Goal: Information Seeking & Learning: Check status

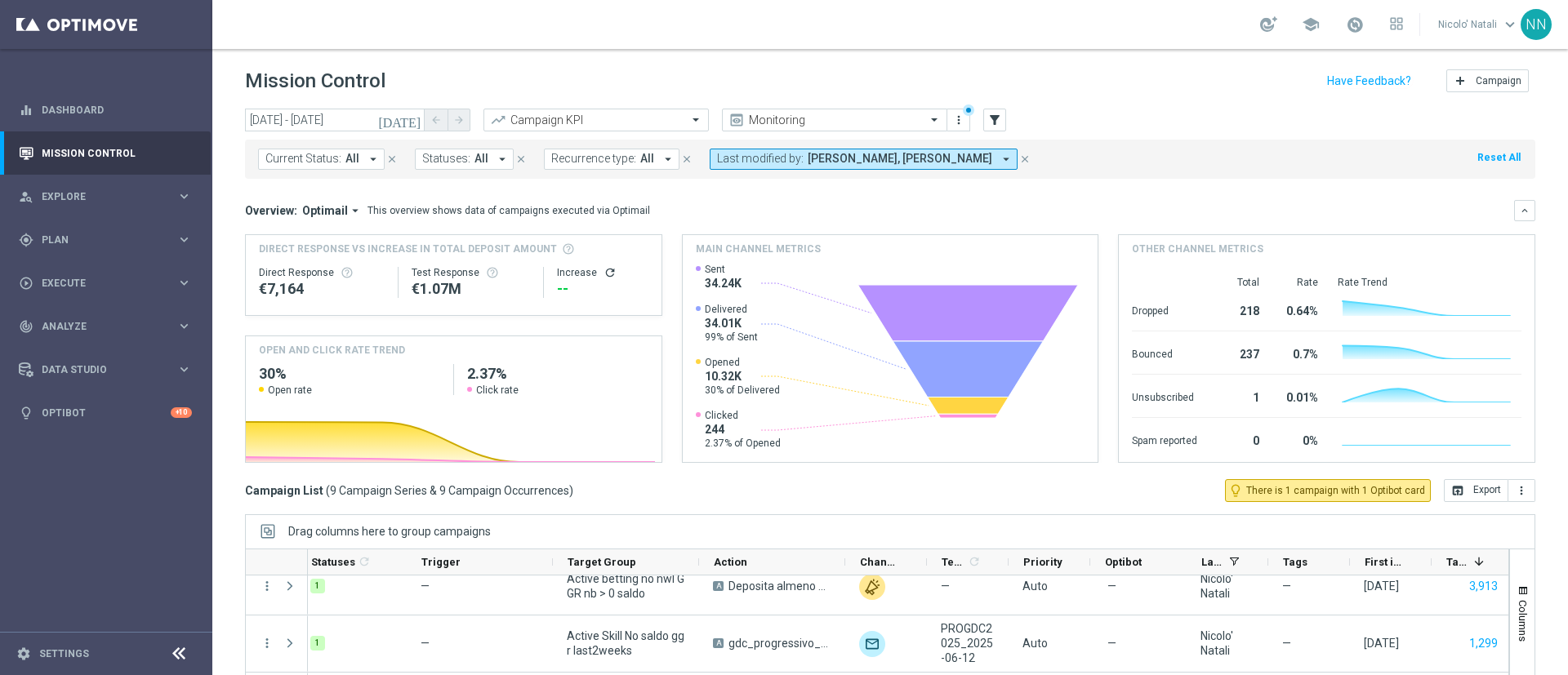
click at [412, 124] on icon "[DATE]" at bounding box center [400, 120] width 44 height 15
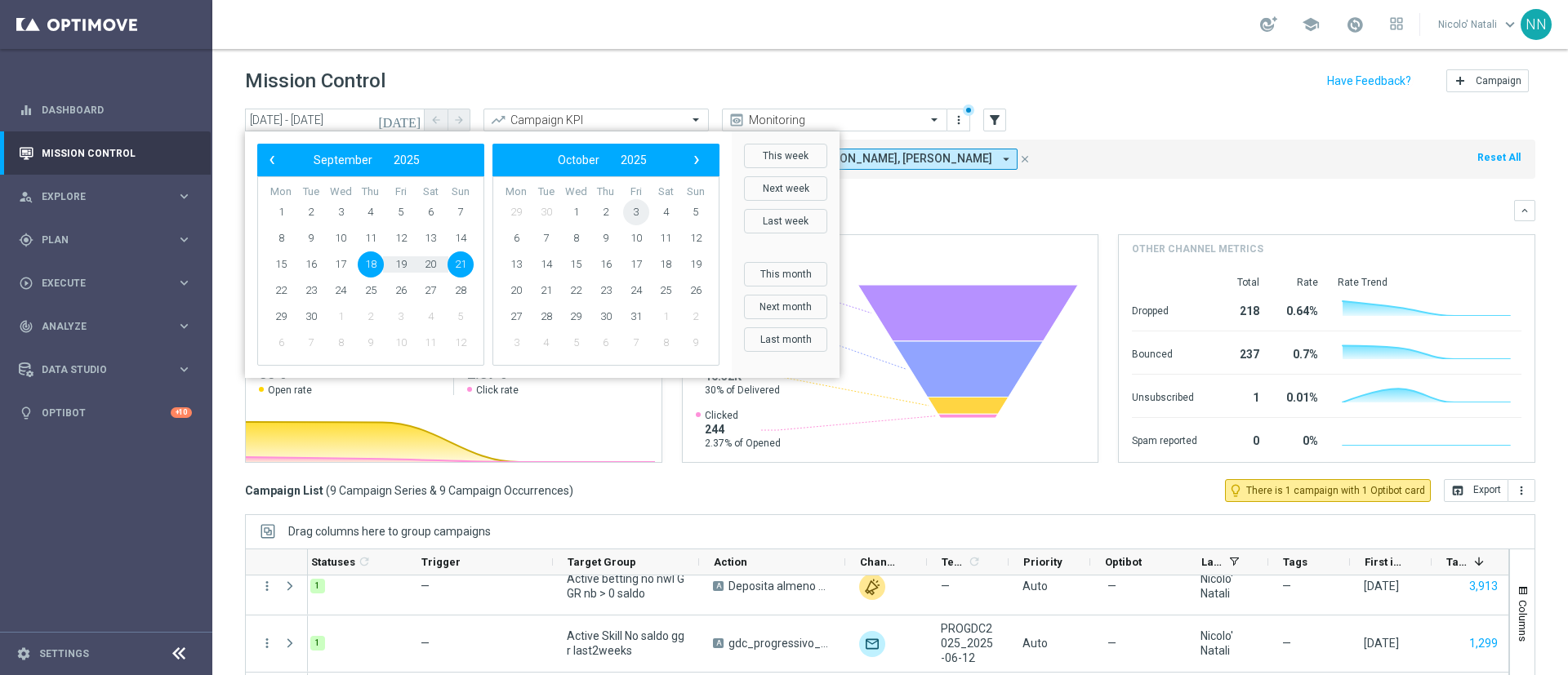
click at [640, 211] on span "3" at bounding box center [635, 211] width 26 height 26
click at [456, 207] on span "5" at bounding box center [460, 211] width 26 height 26
type input "[DATE] - [DATE]"
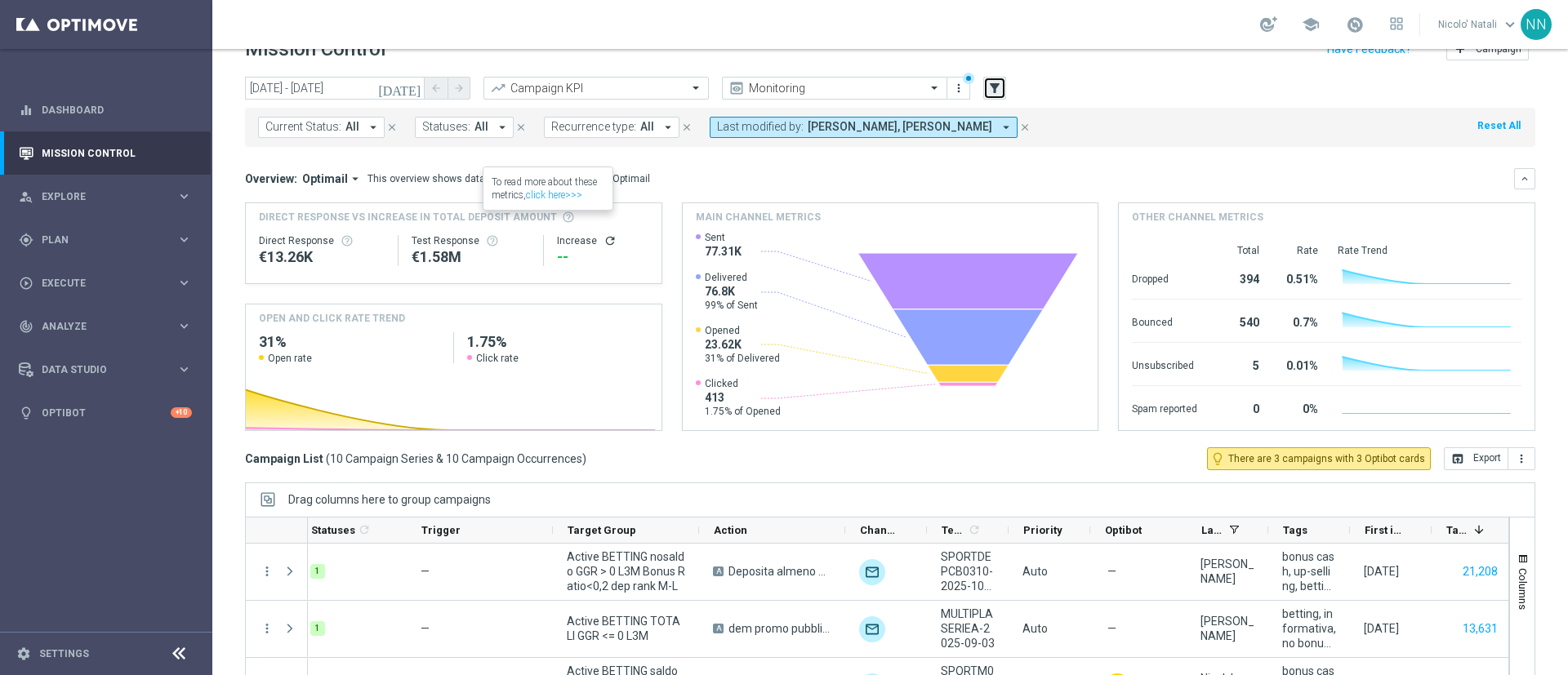
click at [995, 89] on icon "filter_alt" at bounding box center [994, 88] width 15 height 15
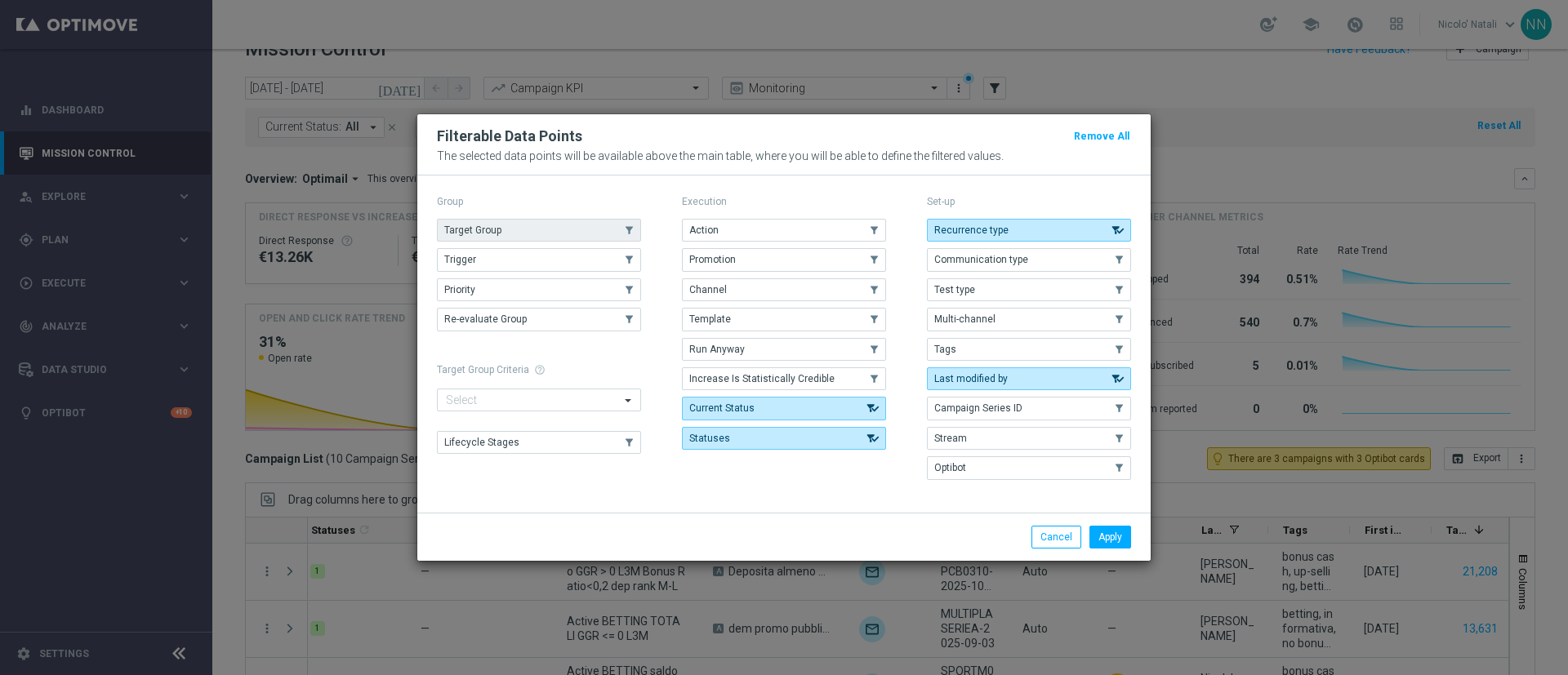
click at [542, 221] on button "Target Group" at bounding box center [539, 230] width 205 height 22
click at [1115, 530] on button "Apply" at bounding box center [1110, 537] width 42 height 22
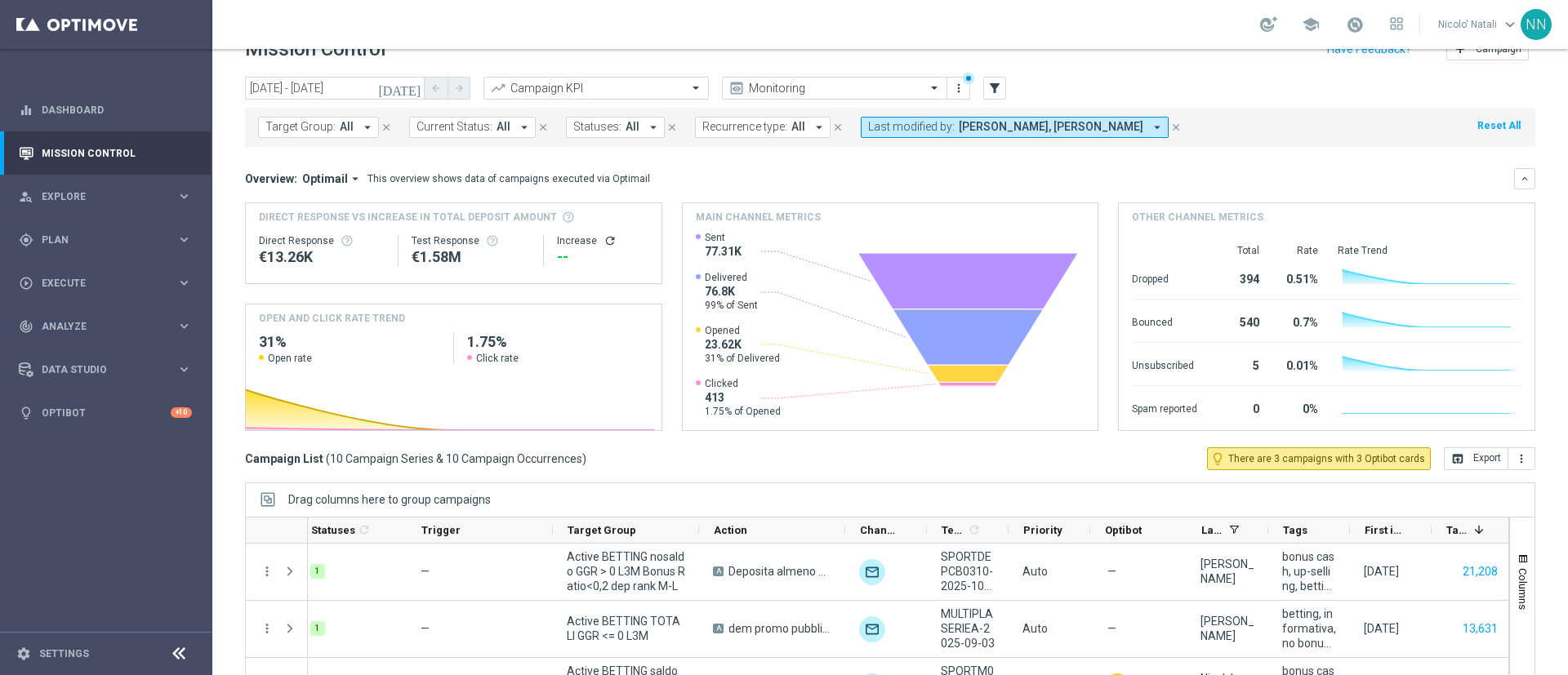
click at [296, 124] on span "Target Group:" at bounding box center [300, 127] width 70 height 14
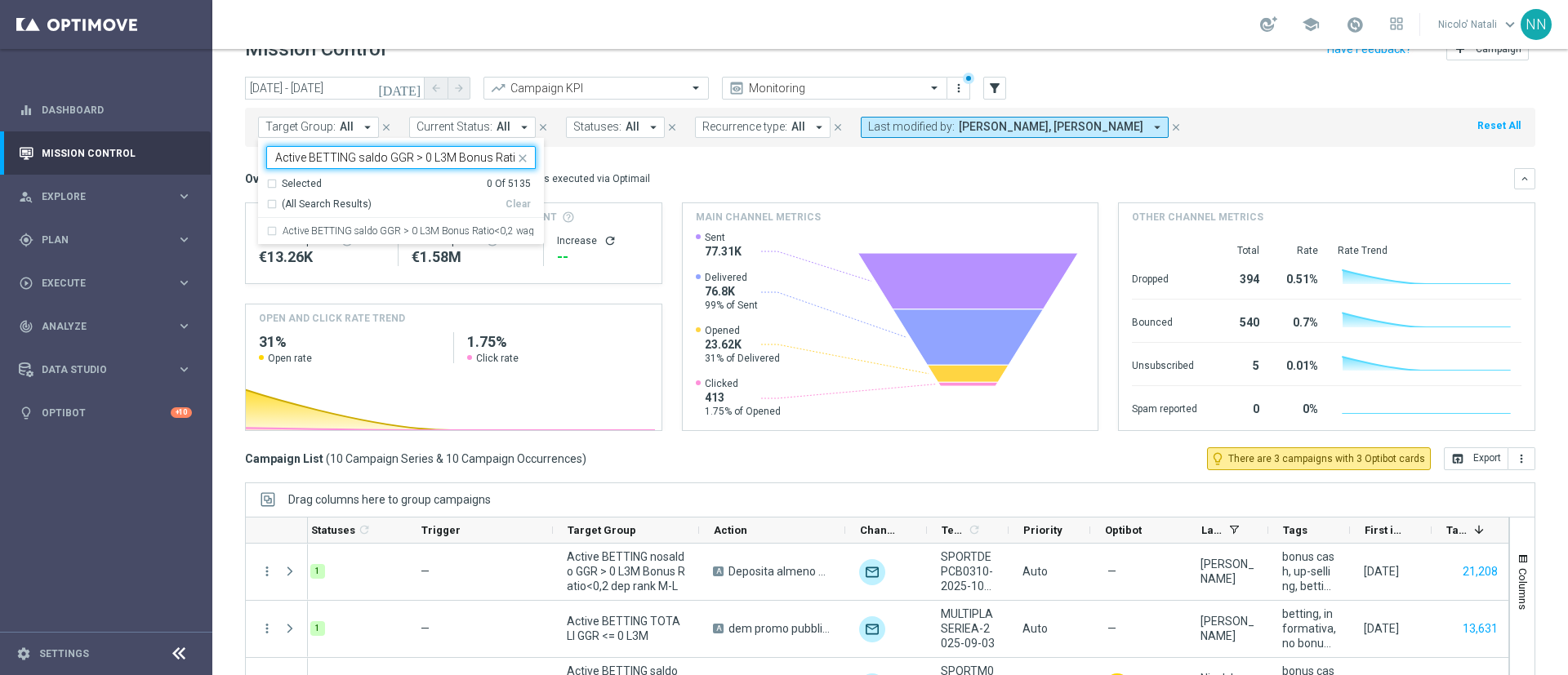
scroll to position [0, 96]
click at [366, 228] on label "Active BETTING saldo GGR > 0 L3M Bonus Ratio<0,2 wag rank H-M" at bounding box center [409, 231] width 253 height 10
type input "Active BETTING saldo GGR > 0 L3M Bonus Ratio<0,2 wag rank H-M"
click at [687, 169] on div "Overview: Optimail arrow_drop_down This overview shows data of campaigns execut…" at bounding box center [890, 179] width 1290 height 21
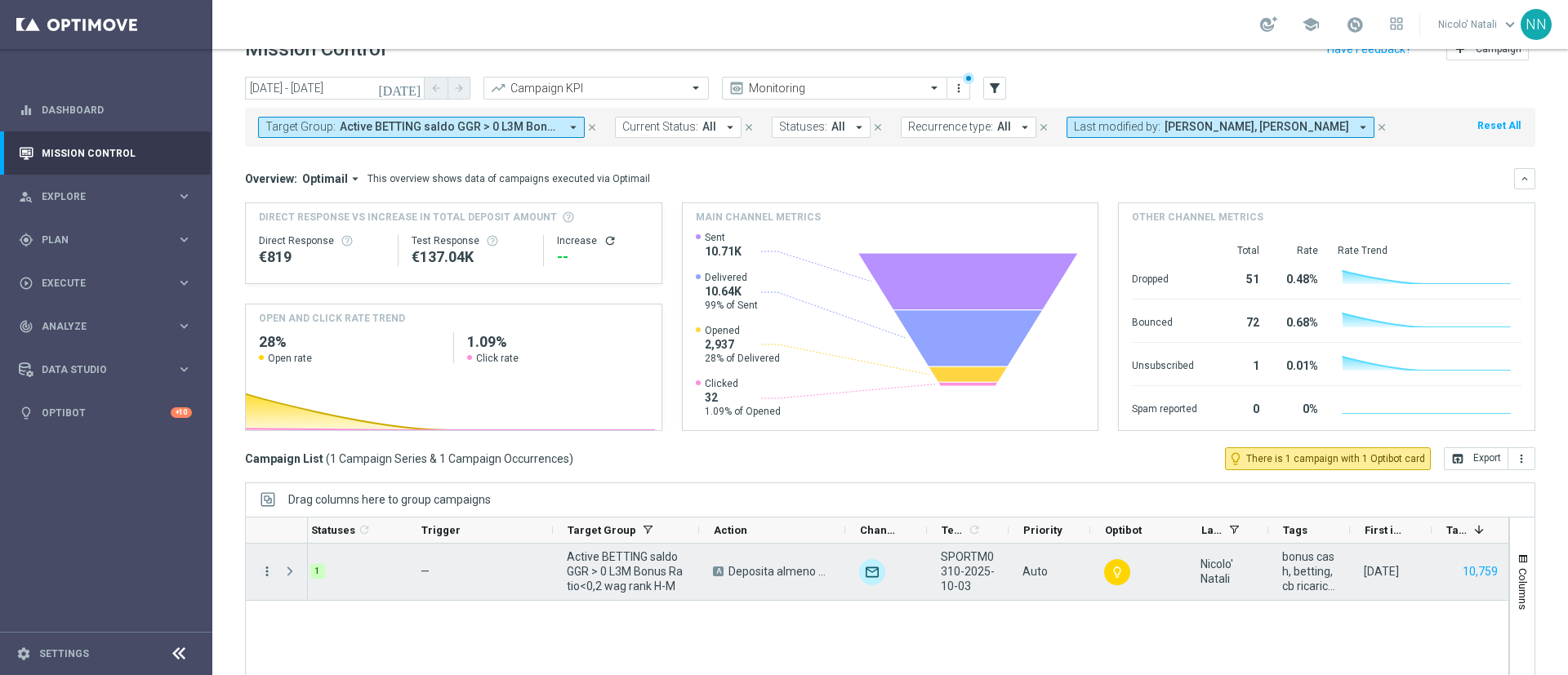
click at [272, 572] on icon "more_vert" at bounding box center [267, 571] width 15 height 15
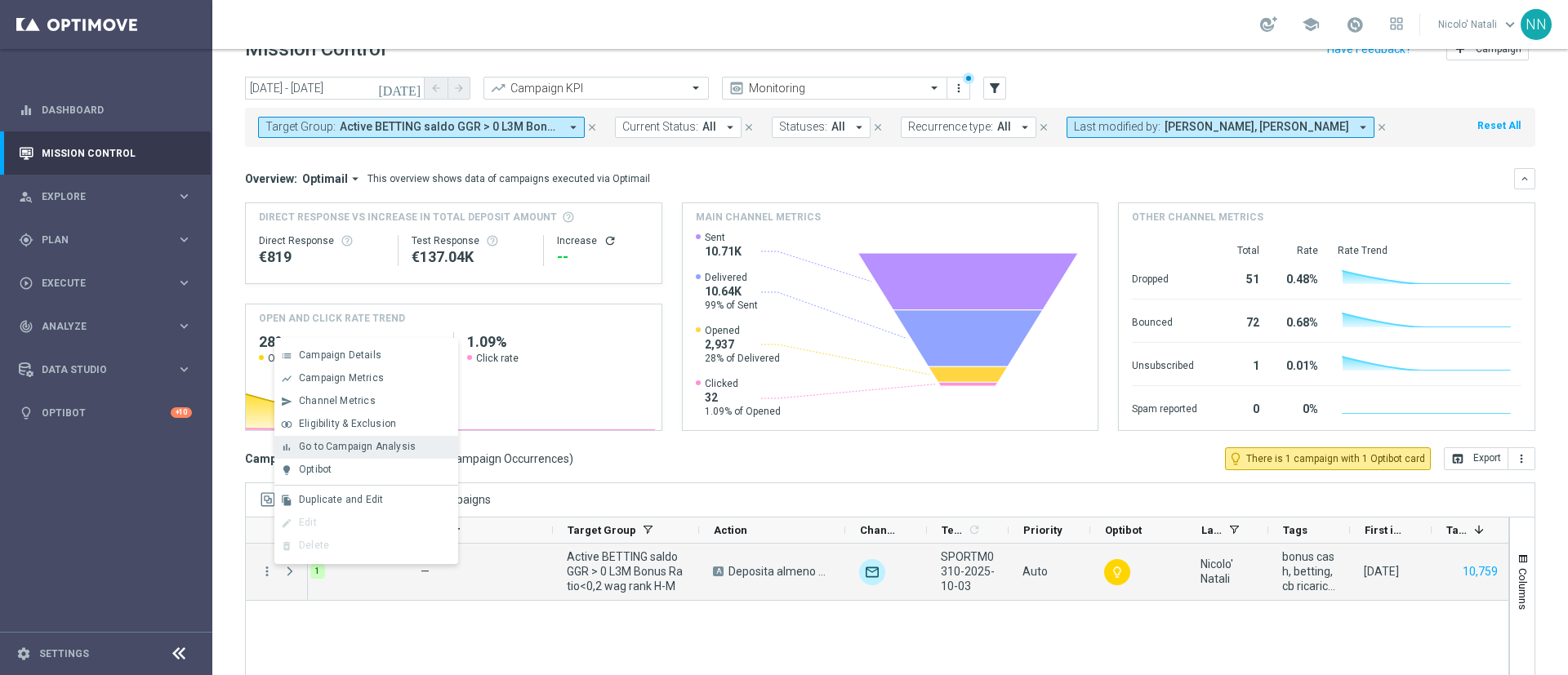
click at [357, 444] on span "Go to Campaign Analysis" at bounding box center [358, 447] width 117 height 12
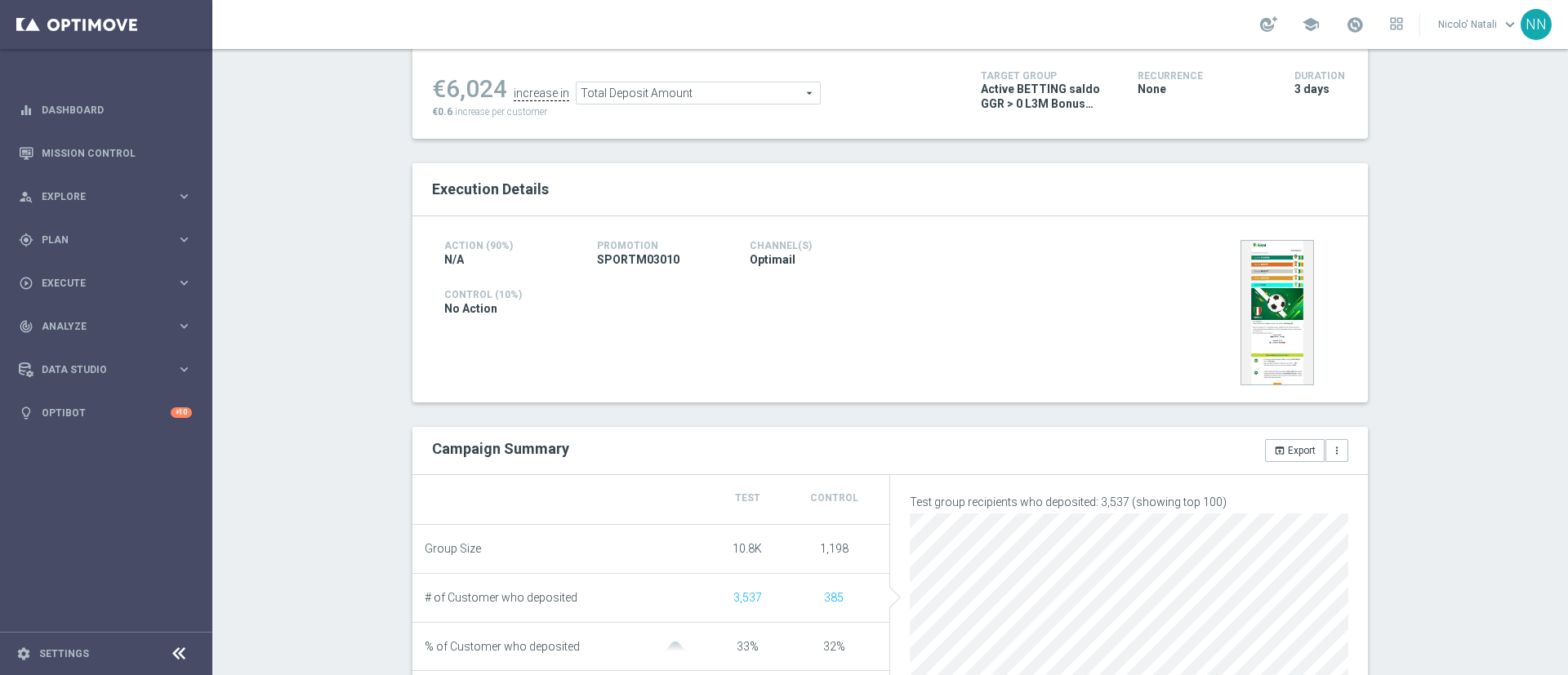
scroll to position [219, 0]
click at [665, 94] on span "Total Deposit Amount" at bounding box center [699, 96] width 244 height 21
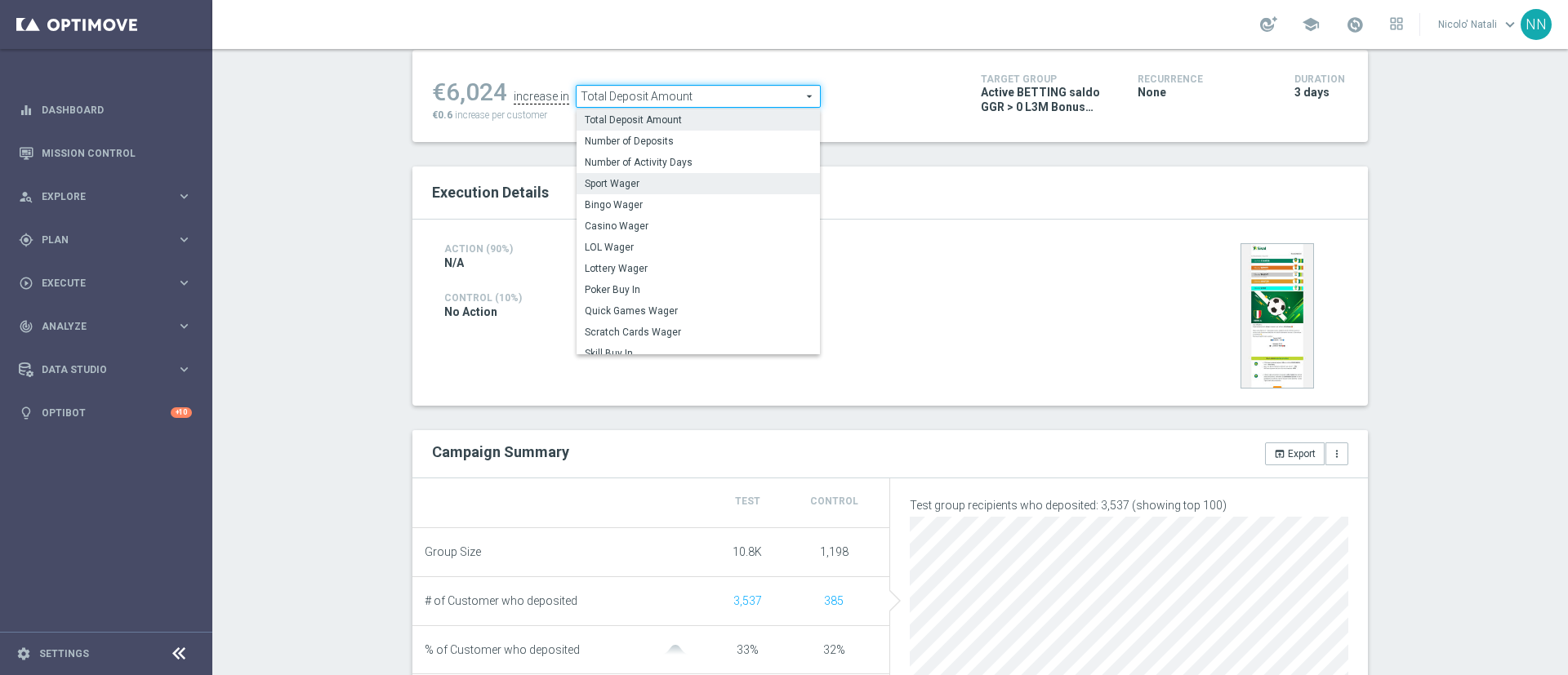
click at [627, 186] on span "Sport Wager" at bounding box center [698, 183] width 227 height 13
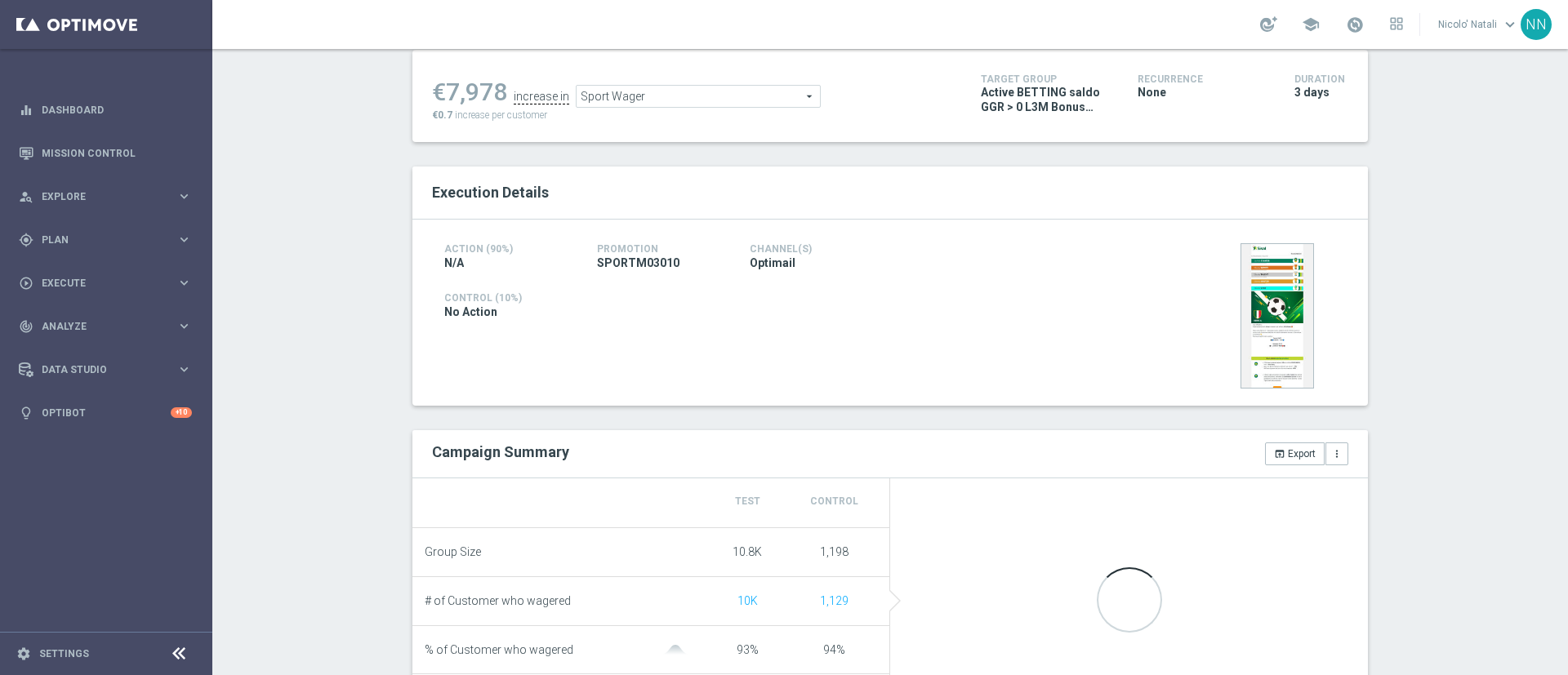
click at [679, 63] on div "€7,978 increase in Sport Wager Sport Wager arrow_drop_down search €0.7 increase…" at bounding box center [890, 95] width 956 height 93
click at [669, 98] on span "Sport Wager" at bounding box center [699, 96] width 244 height 21
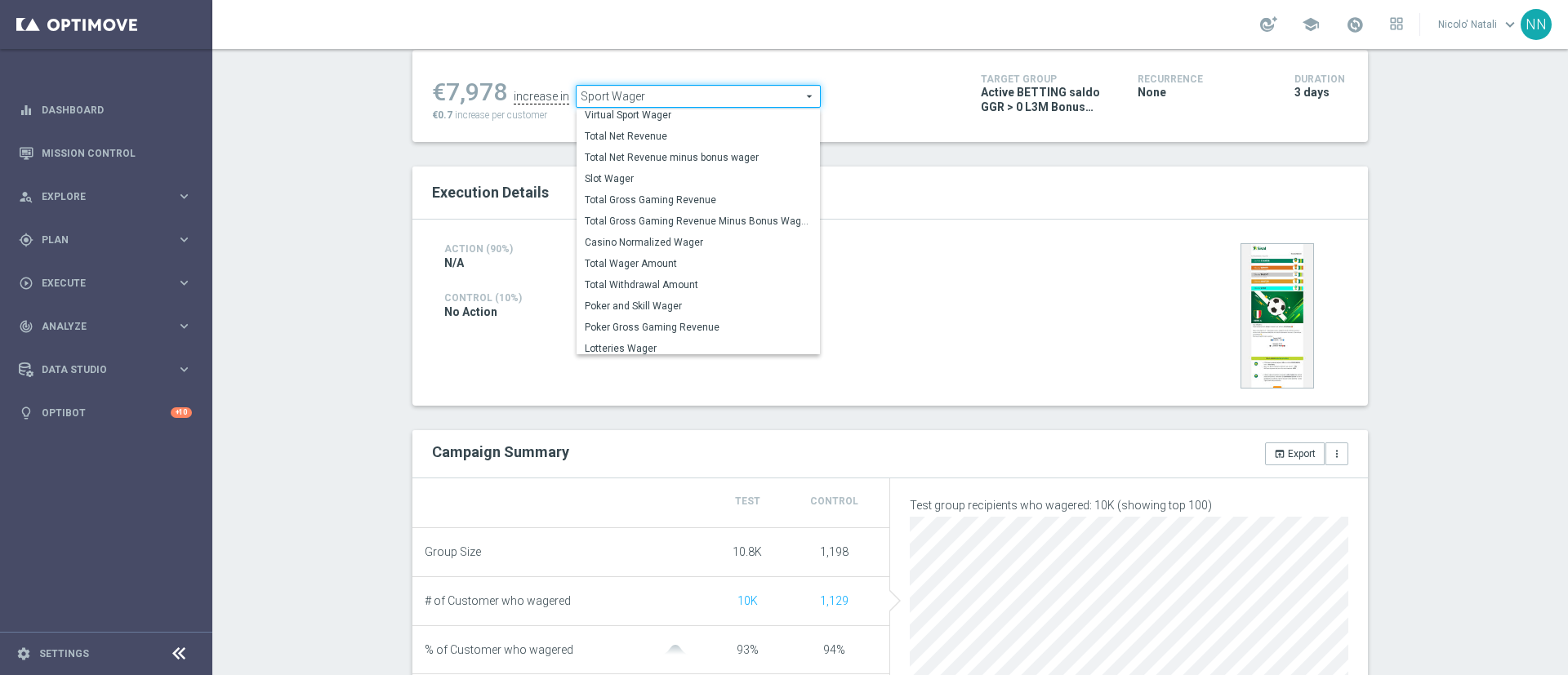
scroll to position [254, 0]
click at [636, 264] on span "Total Wager Amount" at bounding box center [698, 258] width 227 height 13
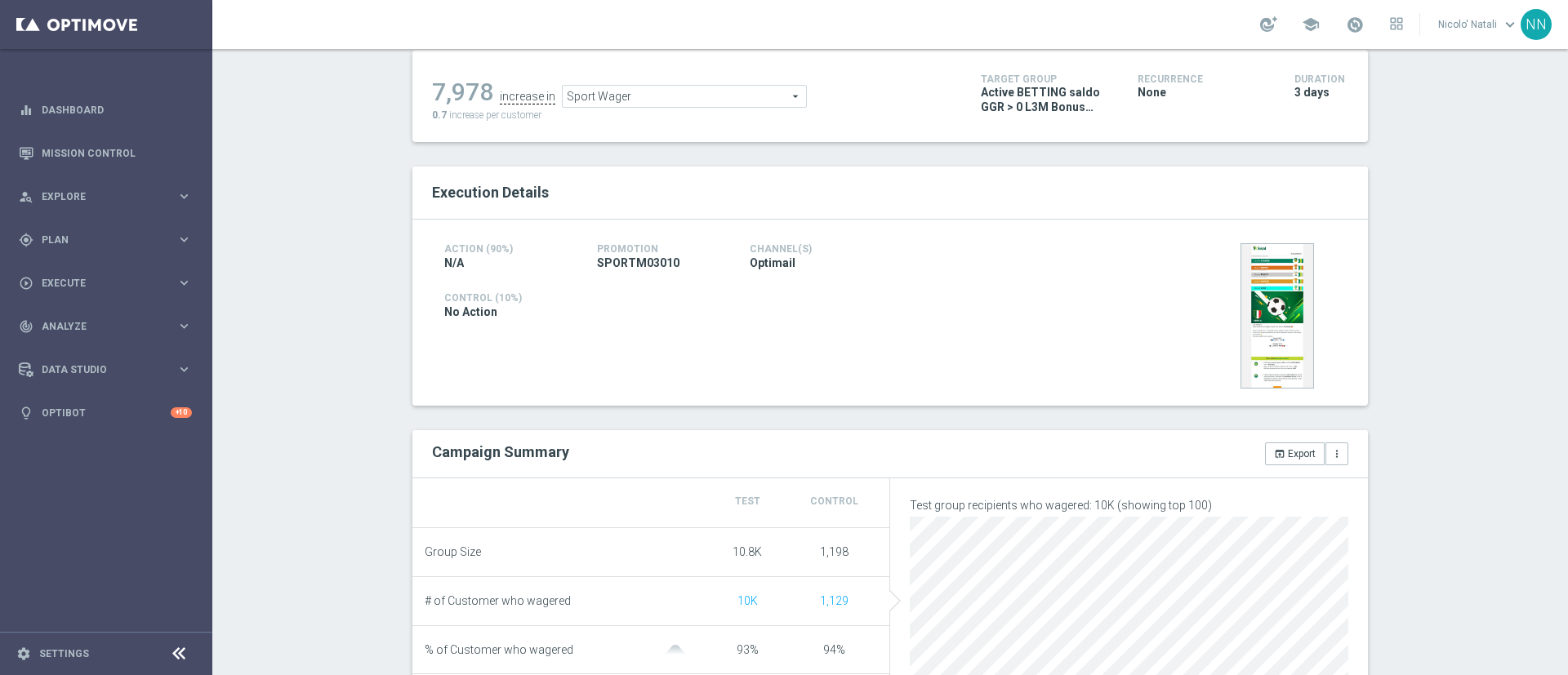
type input "Total Wager Amount"
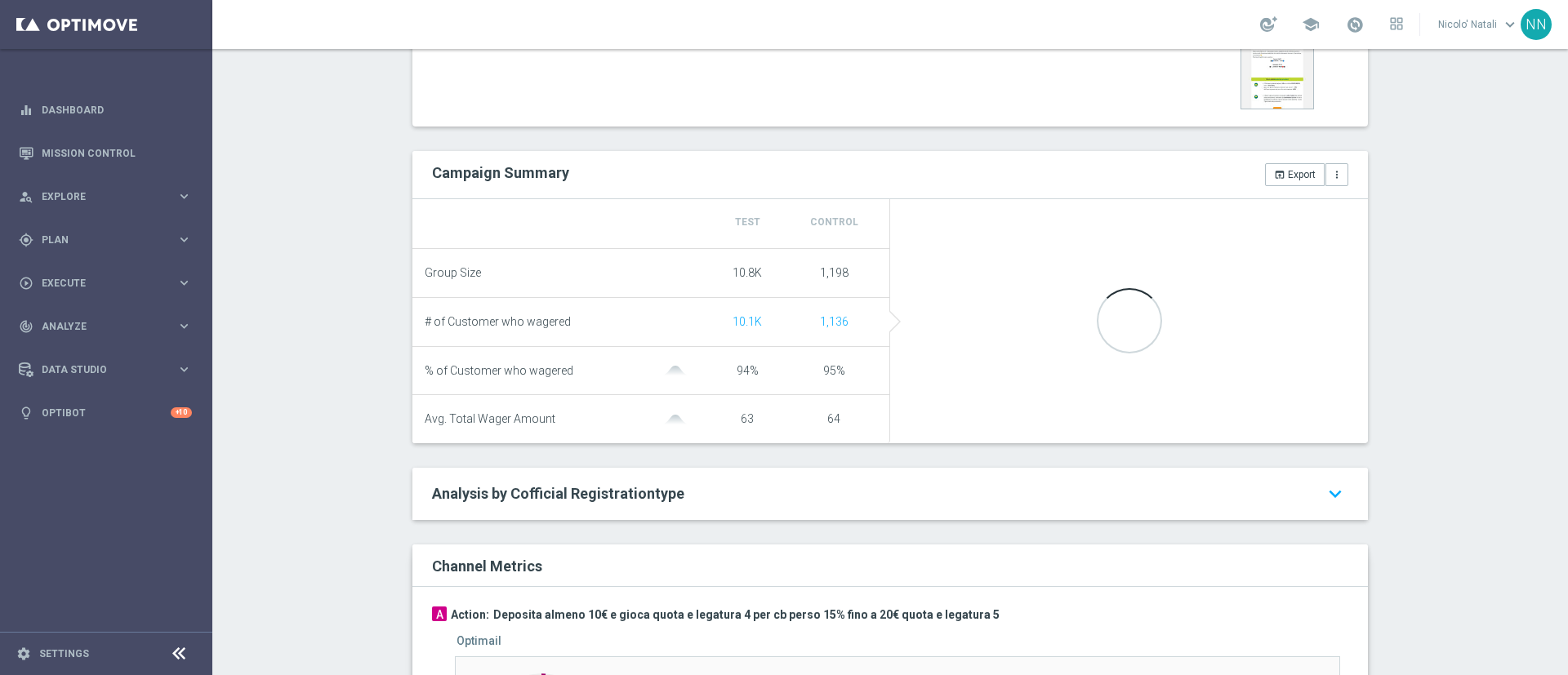
scroll to position [504, 0]
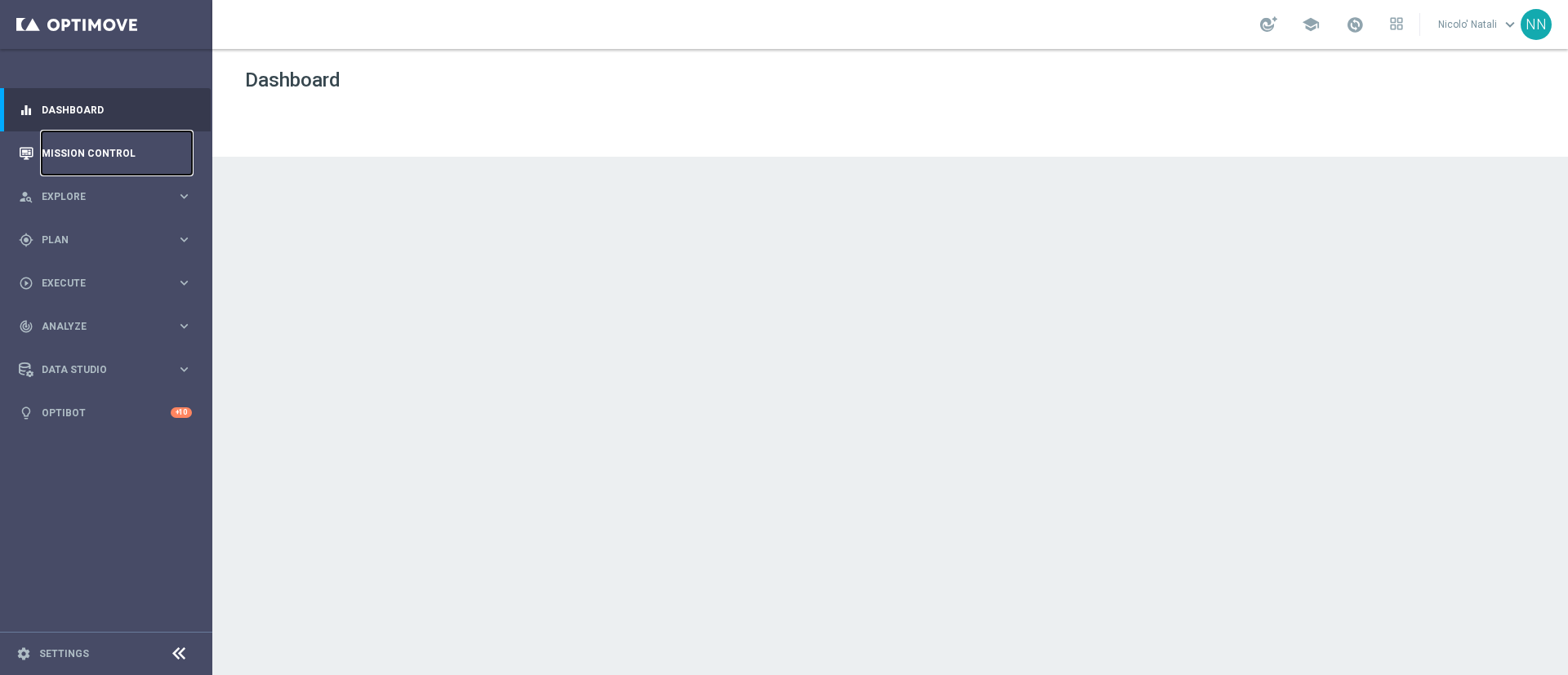
click at [89, 160] on link "Mission Control" at bounding box center [117, 153] width 150 height 43
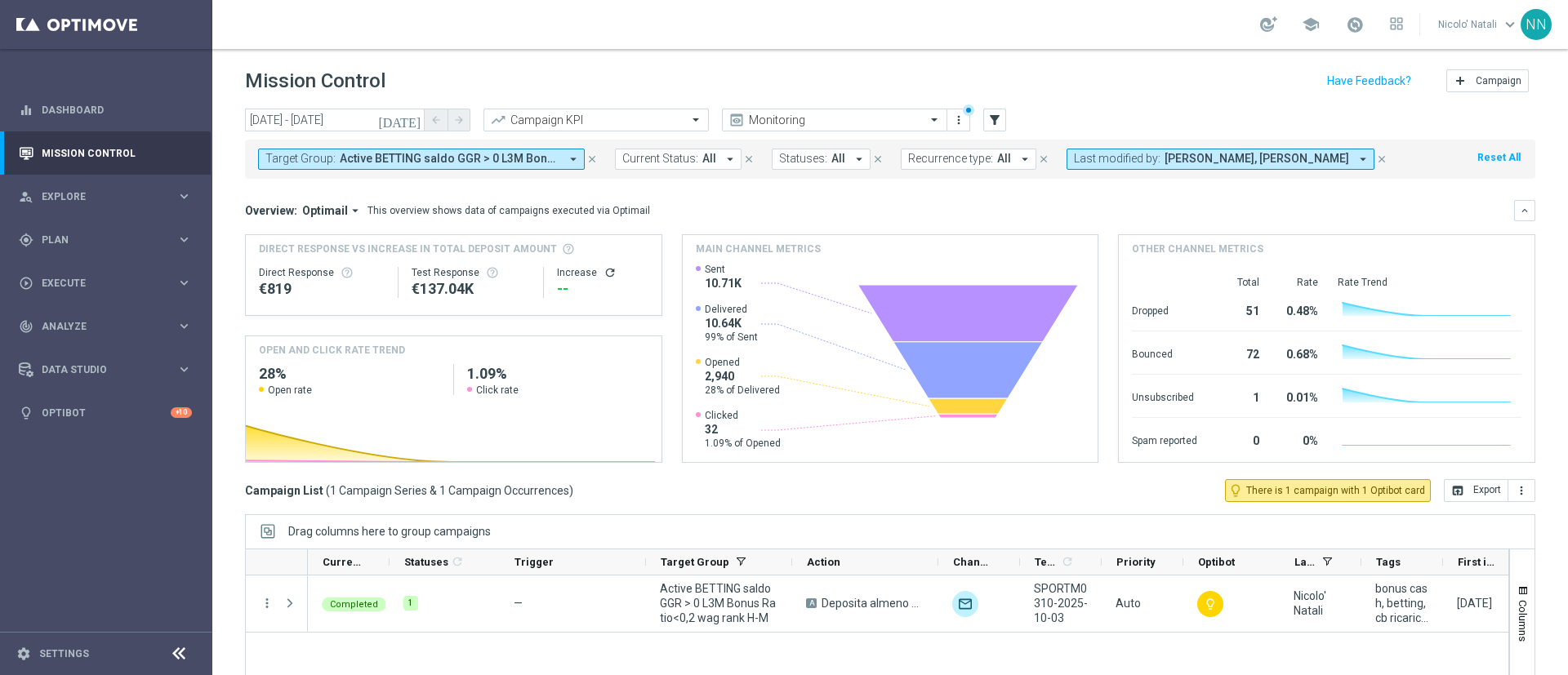
click at [472, 167] on button "Target Group: Active BETTING saldo GGR > 0 L3M Bonus Ratio<0,2 wag rank H-M arr…" at bounding box center [421, 160] width 326 height 21
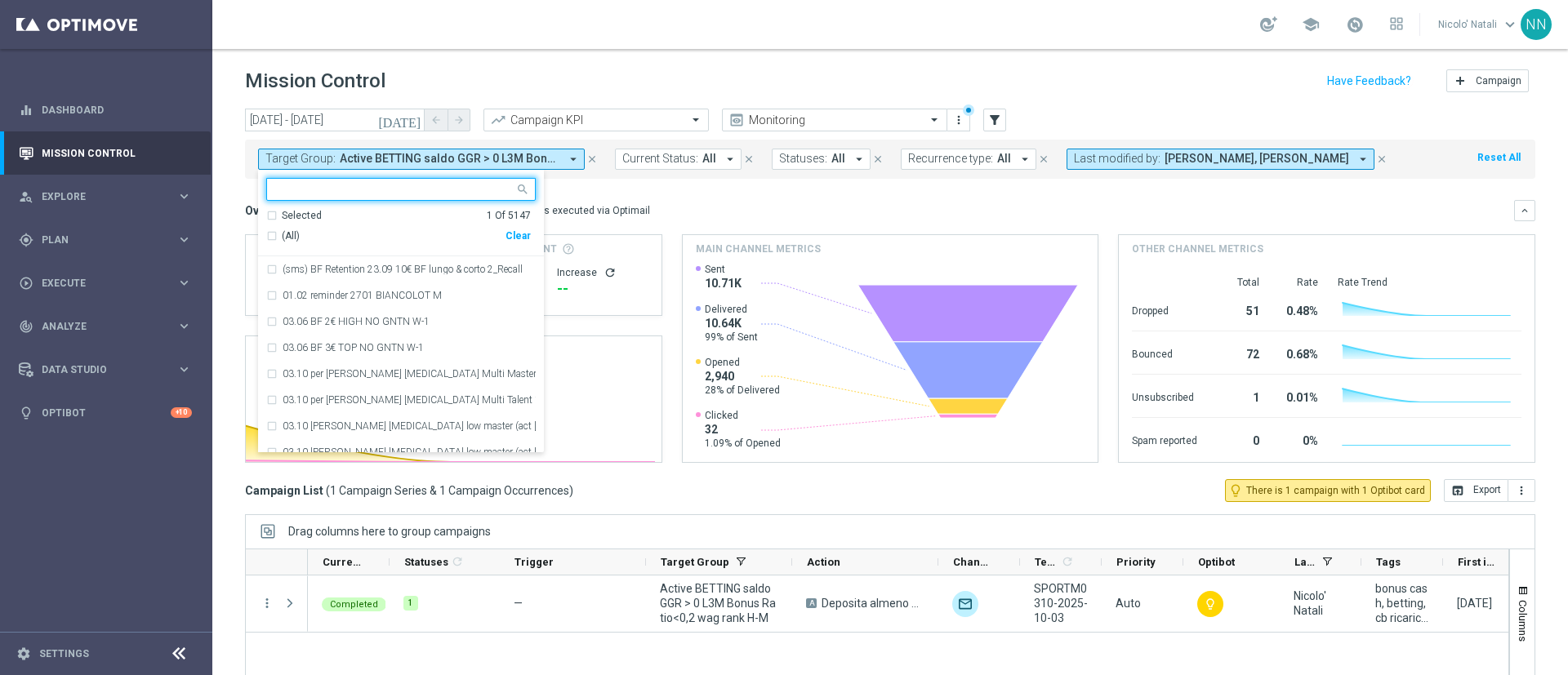
click at [0, 0] on div "Clear" at bounding box center [0, 0] width 0 height 0
click at [404, 187] on input "text" at bounding box center [395, 190] width 240 height 14
paste input "Active BETTING saldo GGR > 0 L3M Bonus Ratio<0,2 wag rank L"
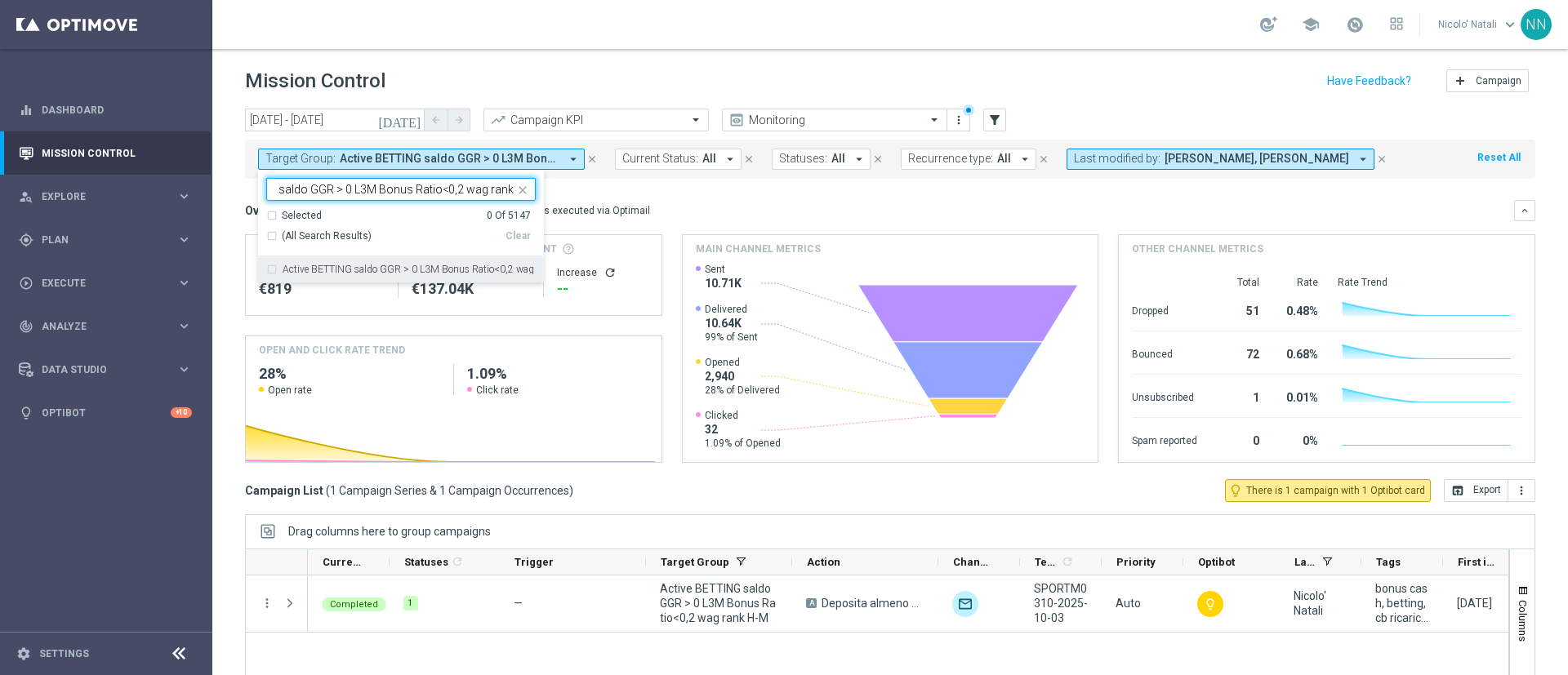
click at [421, 260] on div "Active BETTING saldo GGR > 0 L3M Bonus Ratio<0,2 wag rank L" at bounding box center [401, 269] width 270 height 26
type input "Active BETTING saldo GGR > 0 L3M Bonus Ratio<0,2 wag rank L"
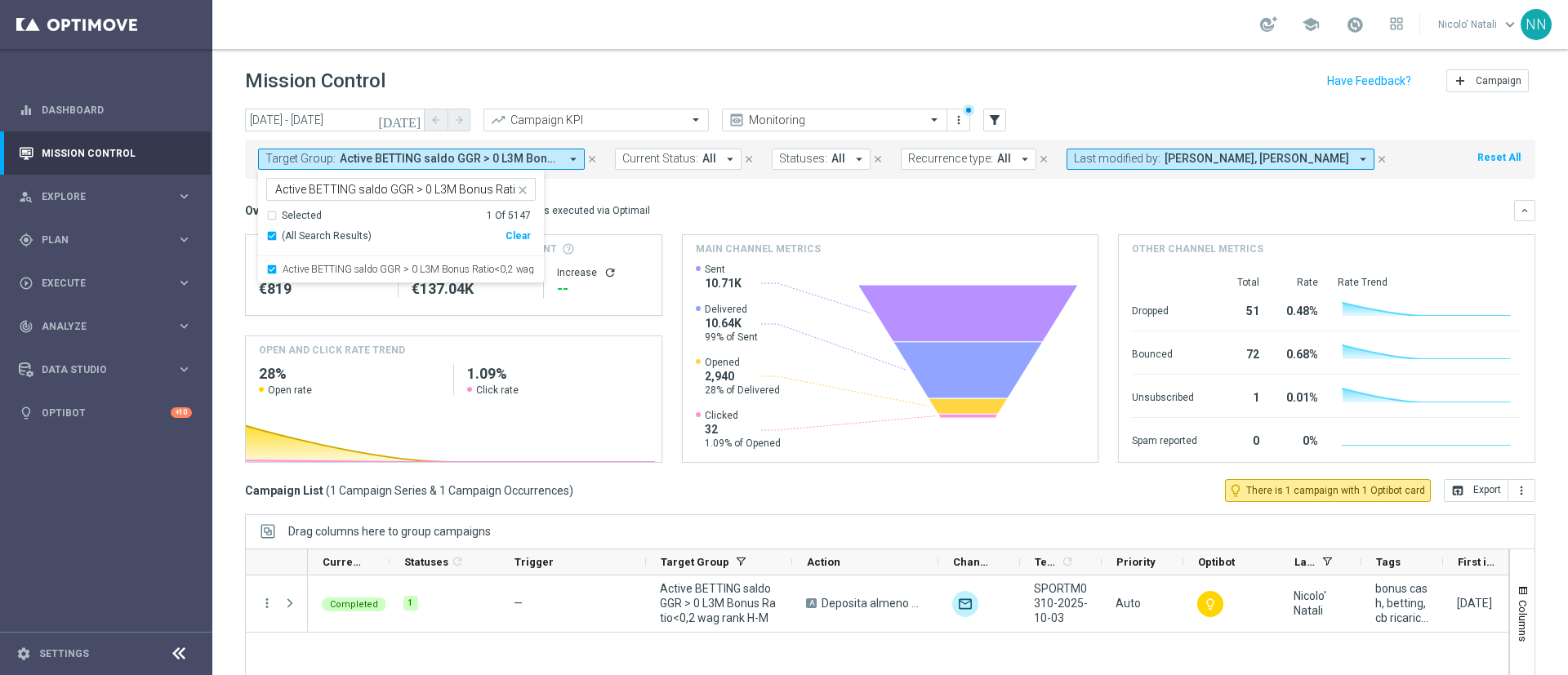
click at [740, 196] on mini-dashboard "Overview: Optimail arrow_drop_down This overview shows data of campaigns execut…" at bounding box center [890, 329] width 1290 height 300
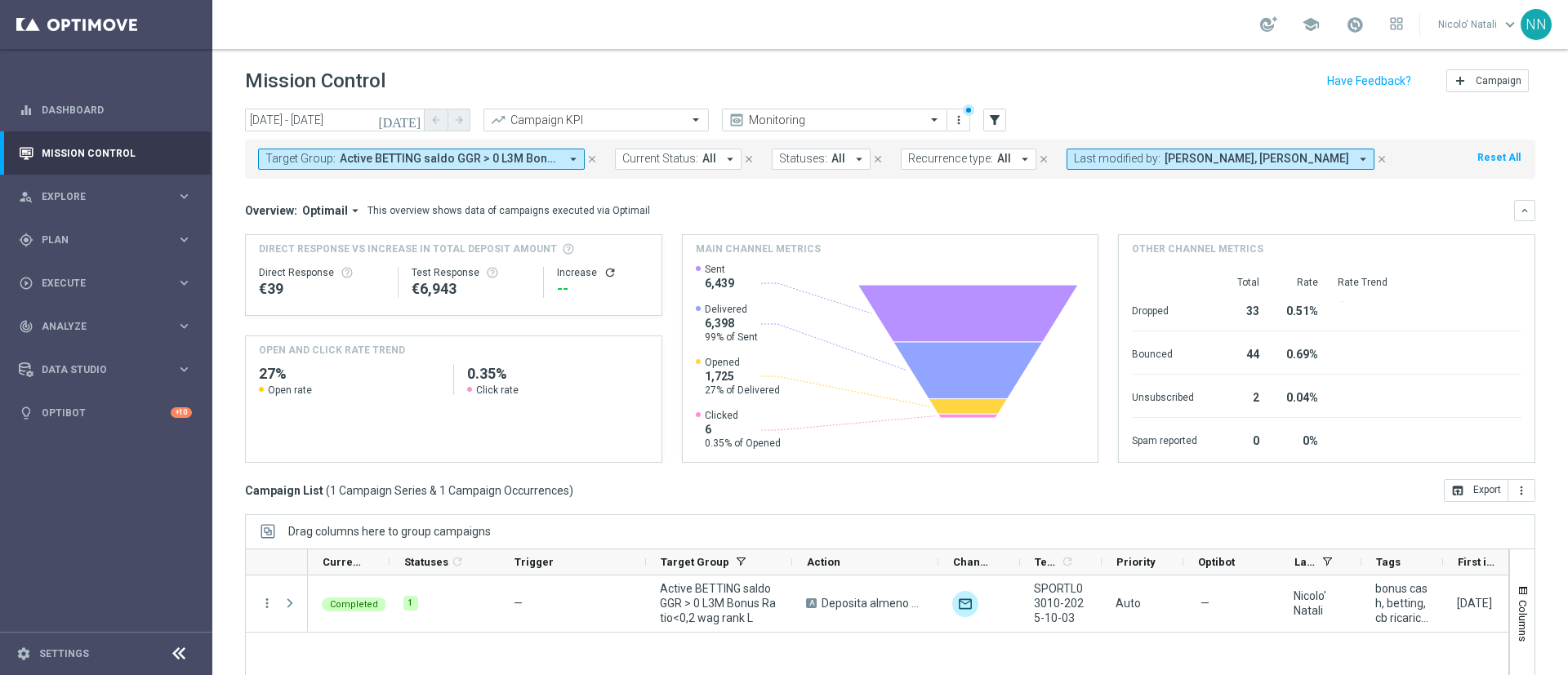
scroll to position [141, 0]
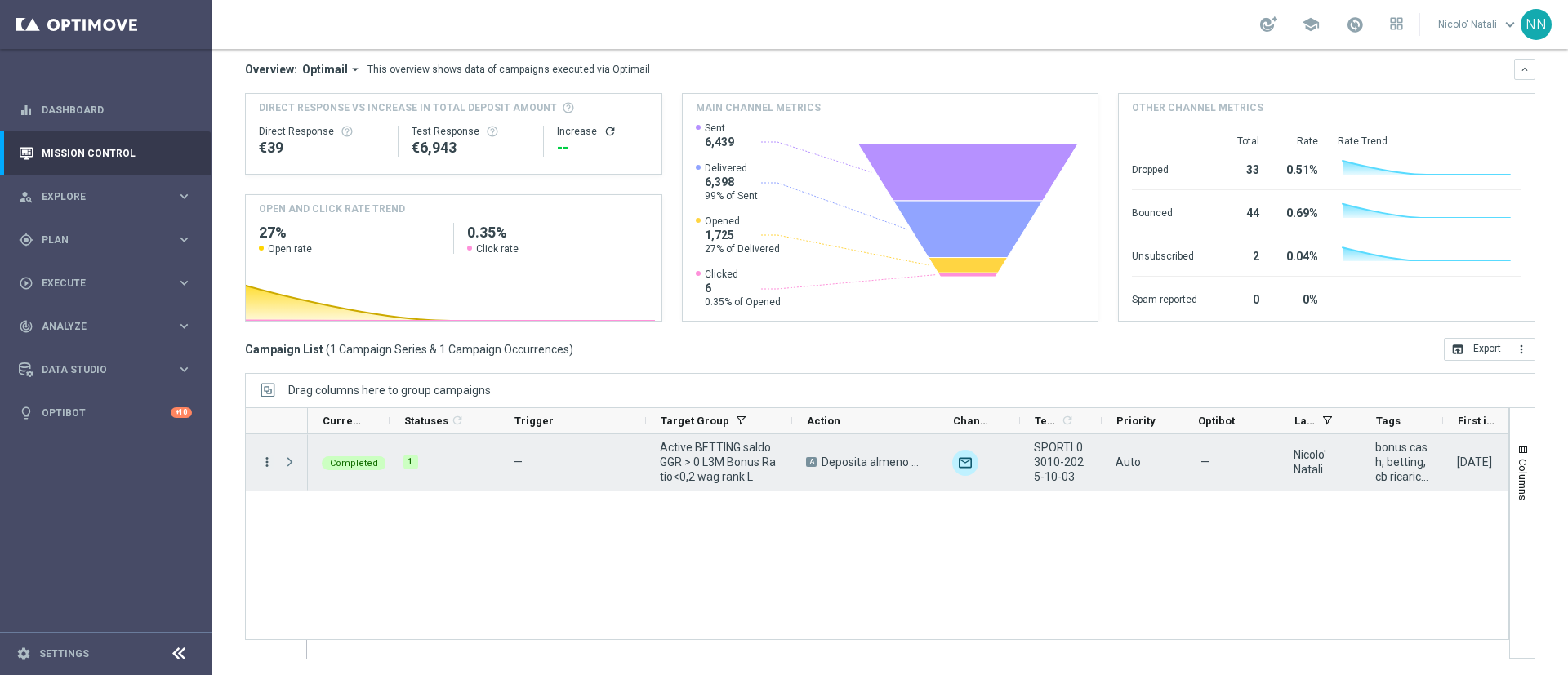
click at [272, 457] on icon "more_vert" at bounding box center [267, 462] width 15 height 15
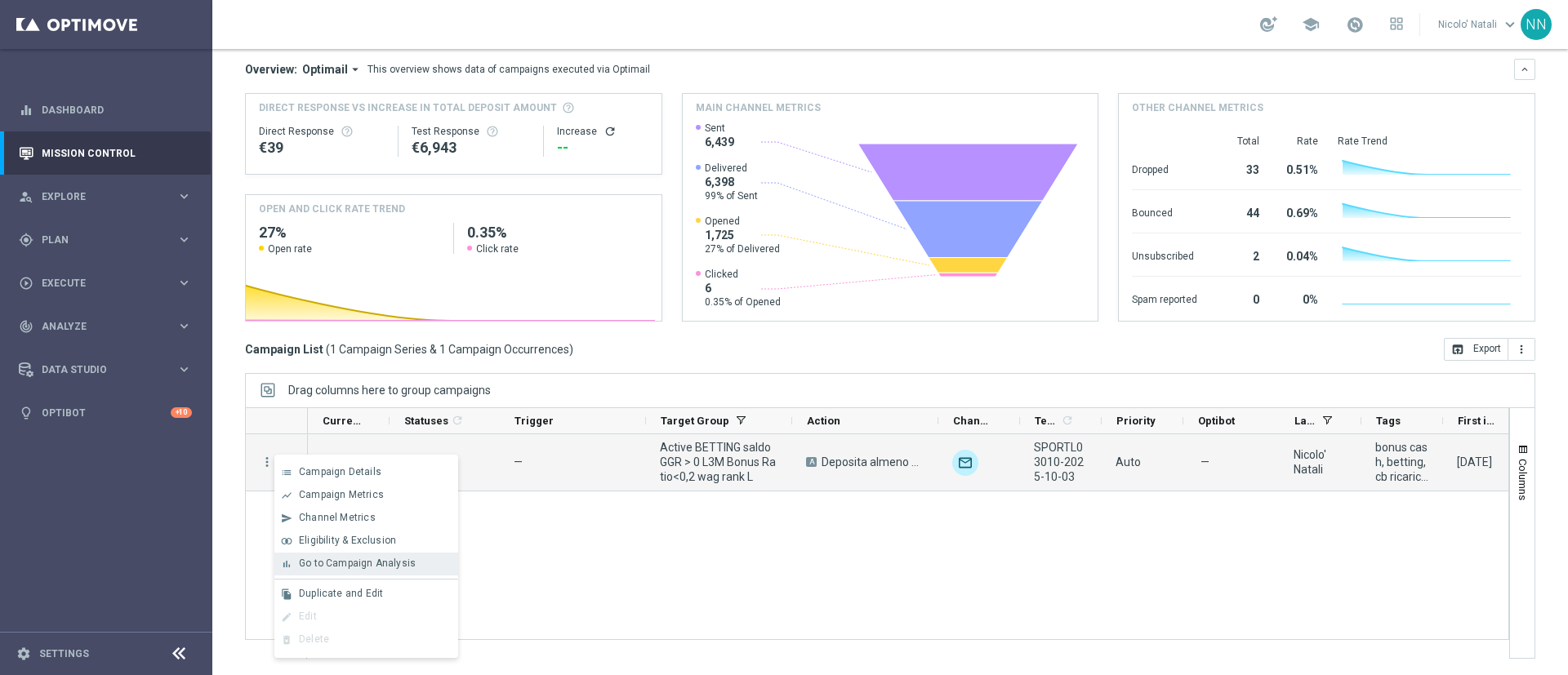
click at [351, 565] on span "Go to Campaign Analysis" at bounding box center [358, 563] width 117 height 12
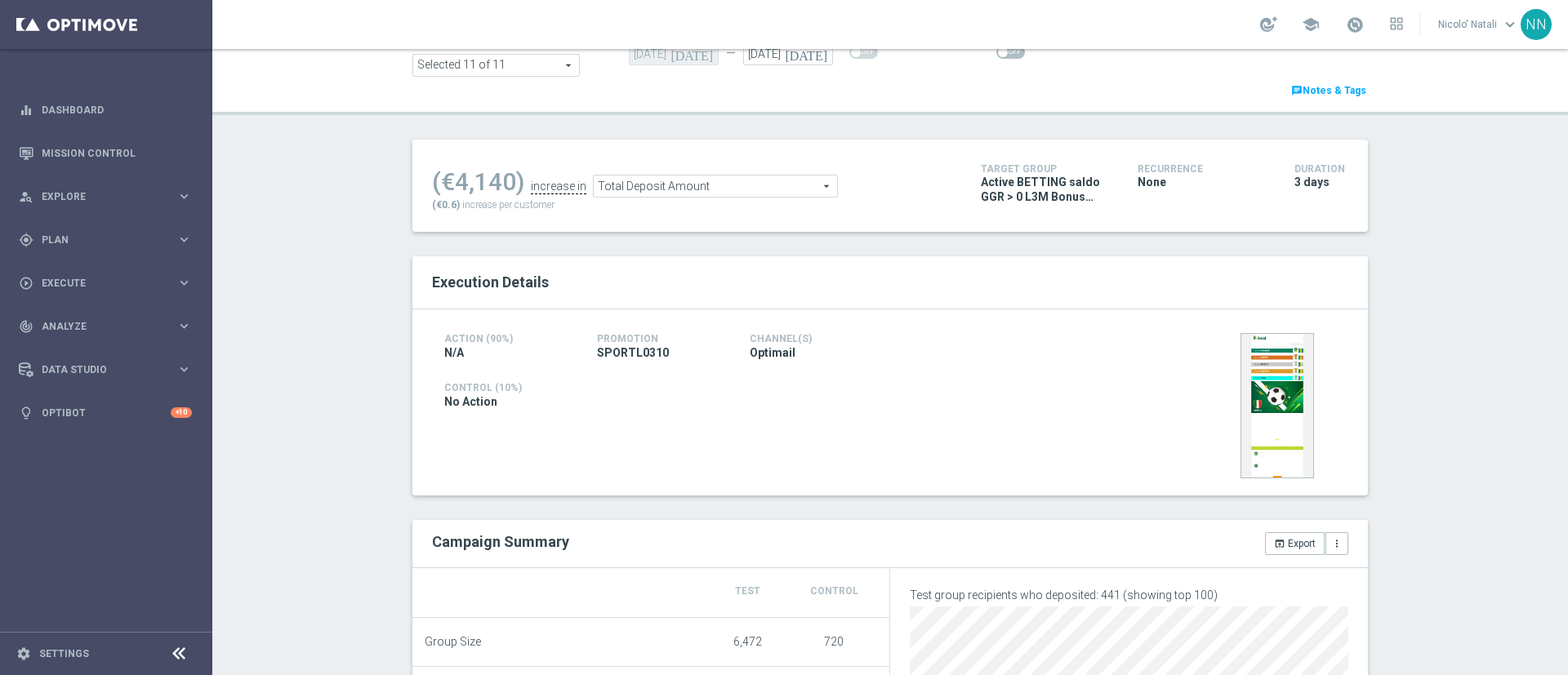
scroll to position [129, 0]
click at [669, 195] on span "Total Deposit Amount" at bounding box center [715, 187] width 244 height 21
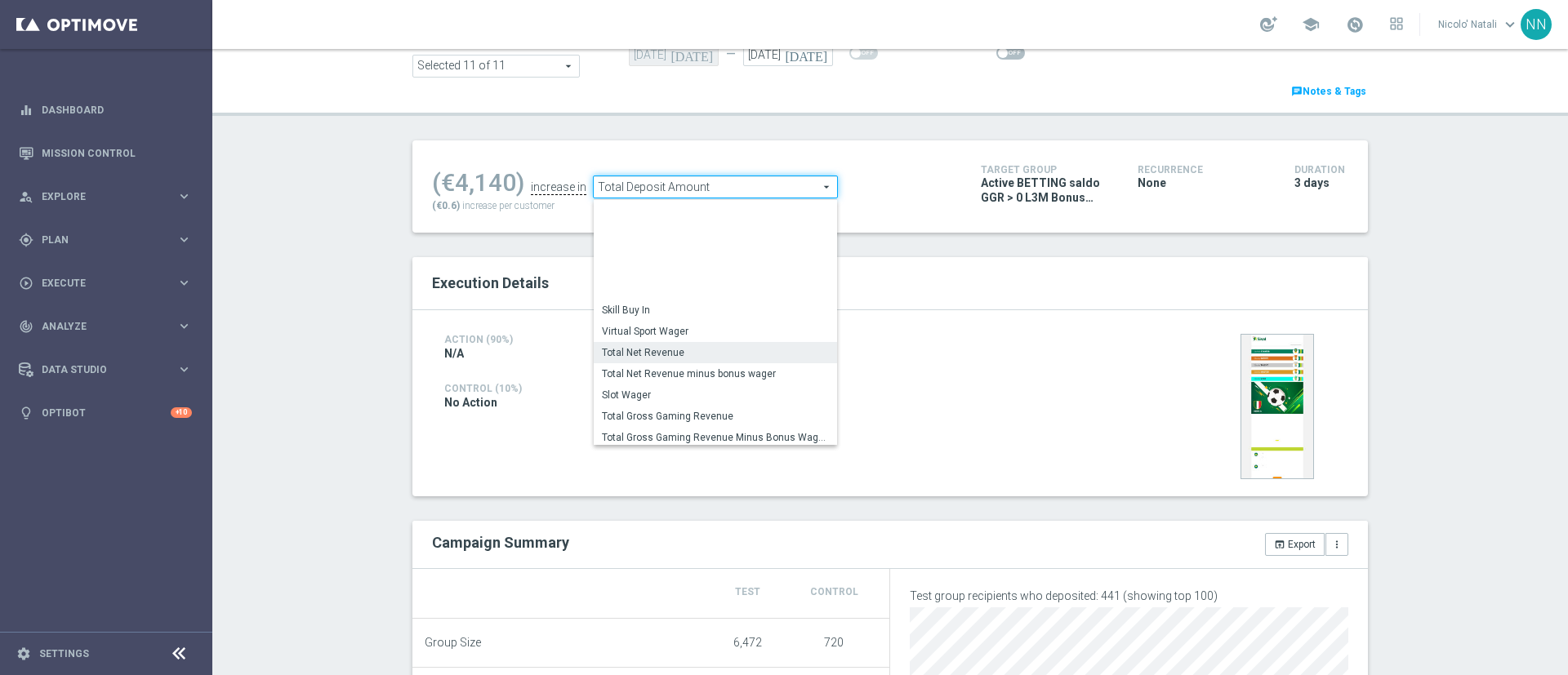
scroll to position [237, 0]
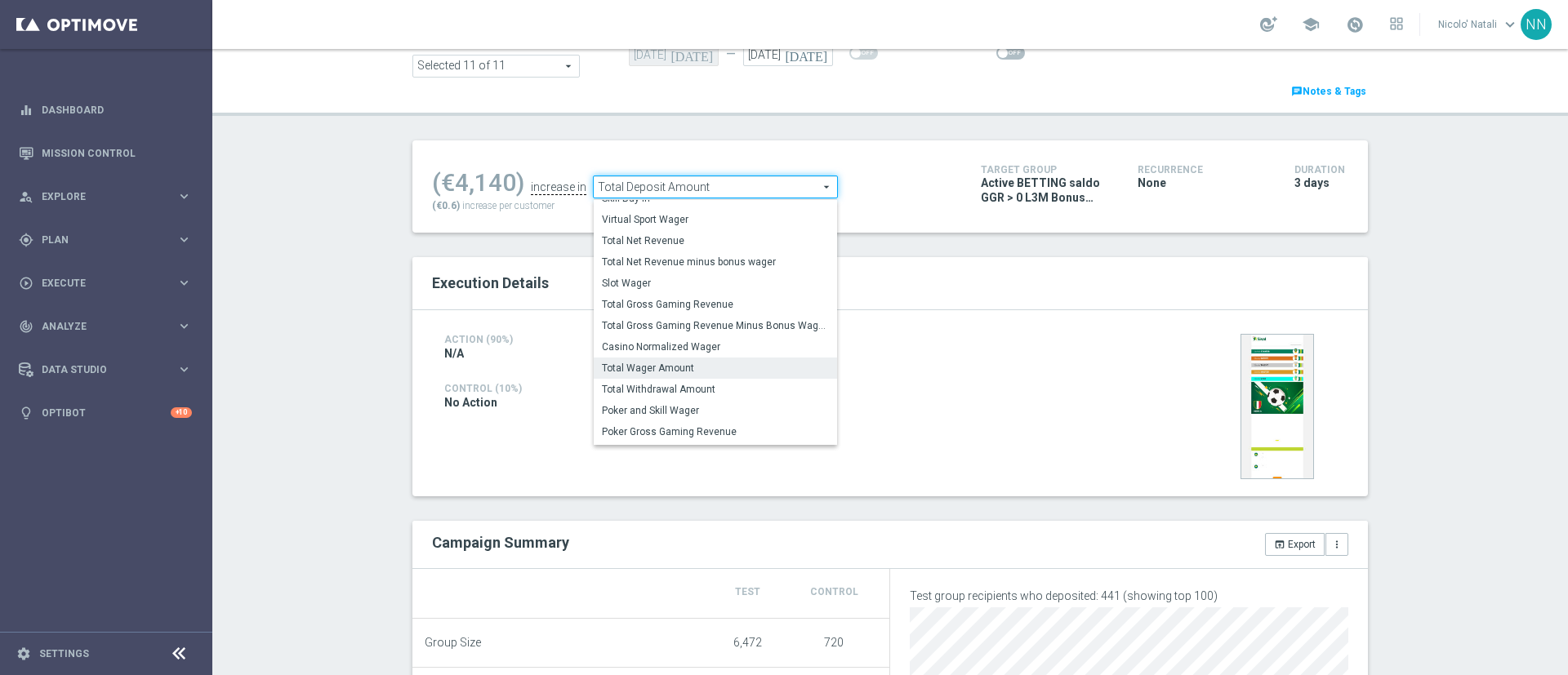
click at [672, 363] on span "Total Wager Amount" at bounding box center [715, 367] width 227 height 13
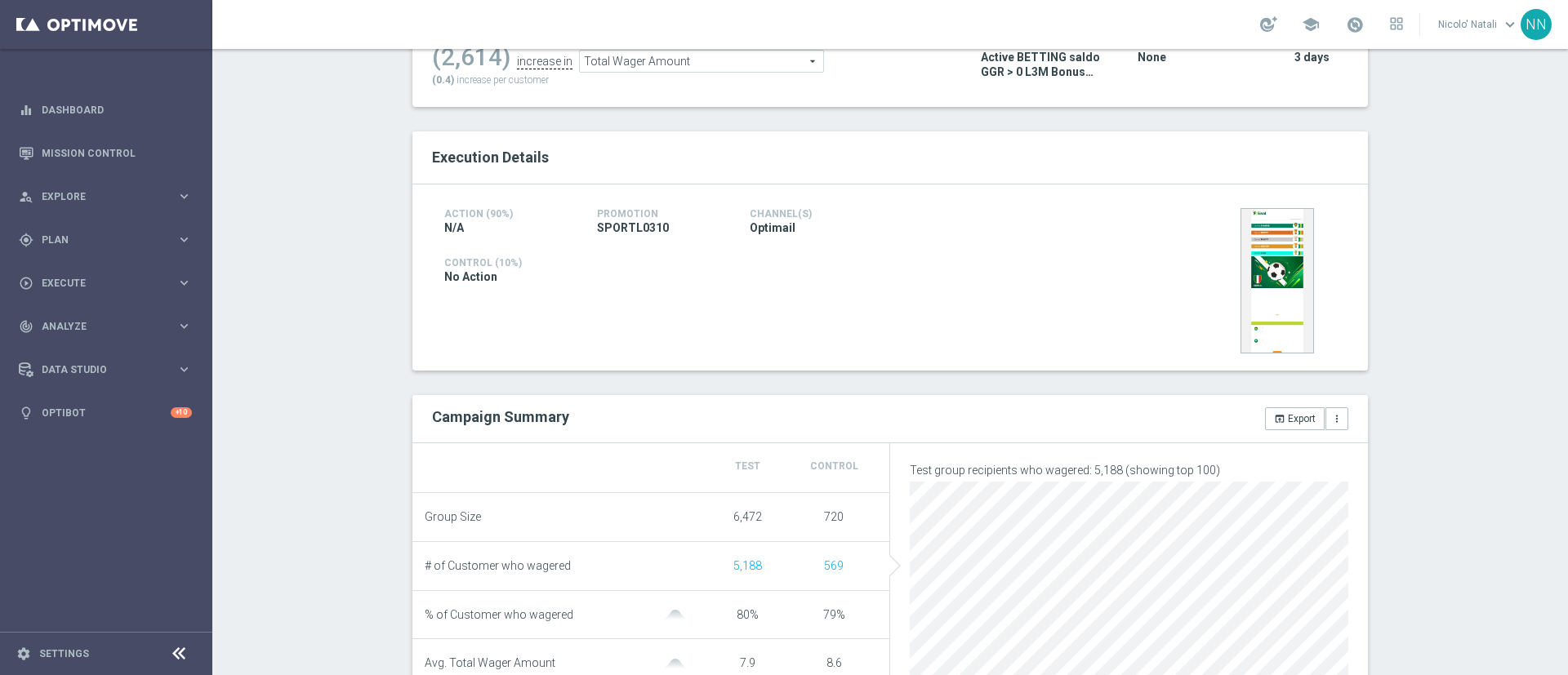
scroll to position [254, 0]
click at [720, 69] on span "Total Wager Amount" at bounding box center [702, 62] width 244 height 21
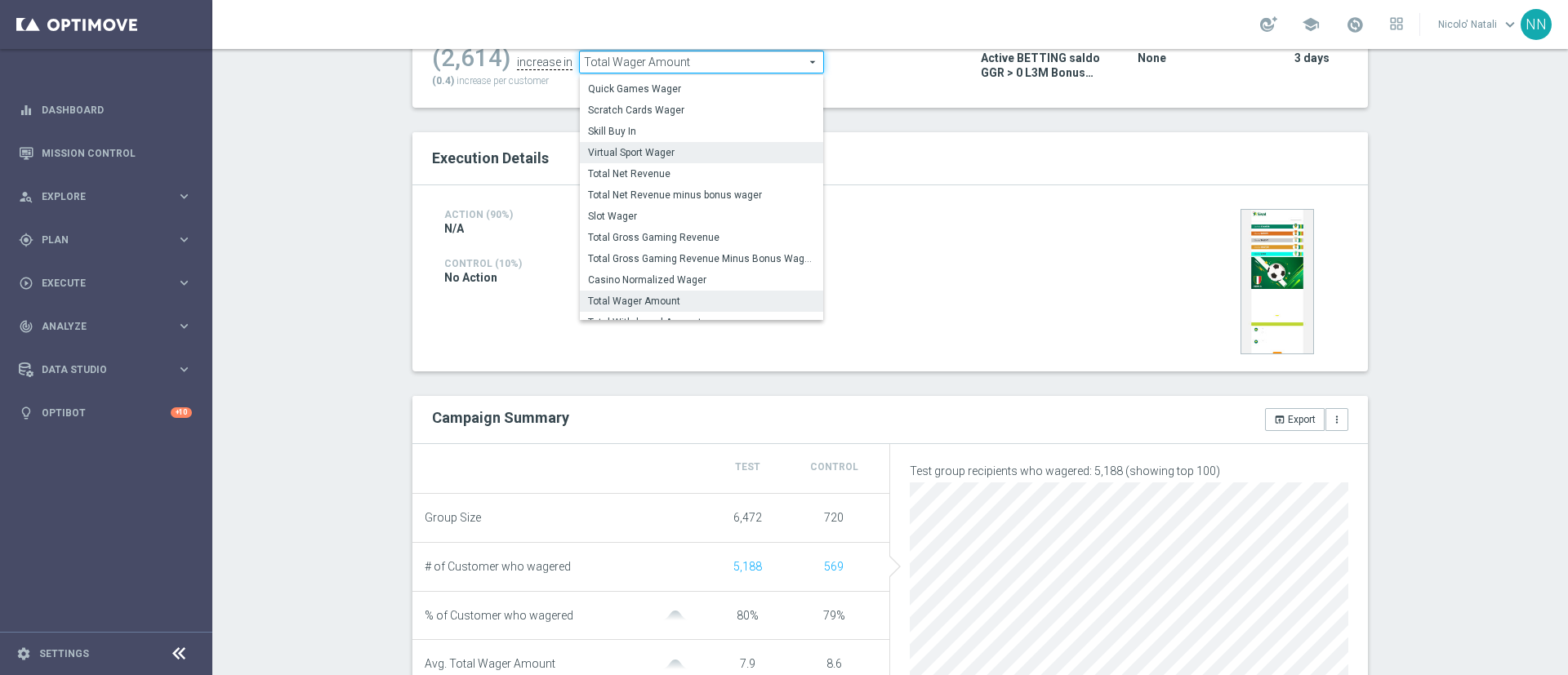
scroll to position [254, 0]
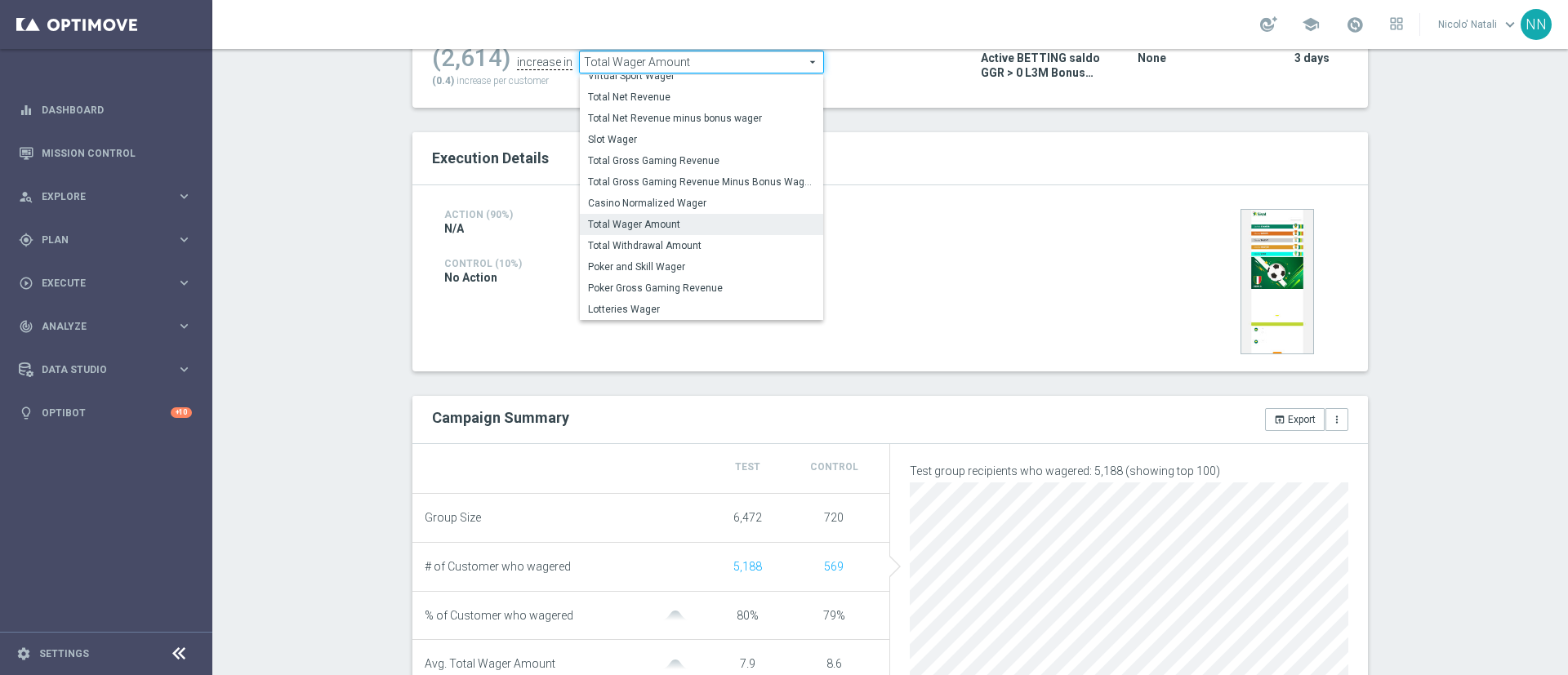
click at [638, 219] on span "Total Wager Amount" at bounding box center [701, 224] width 227 height 13
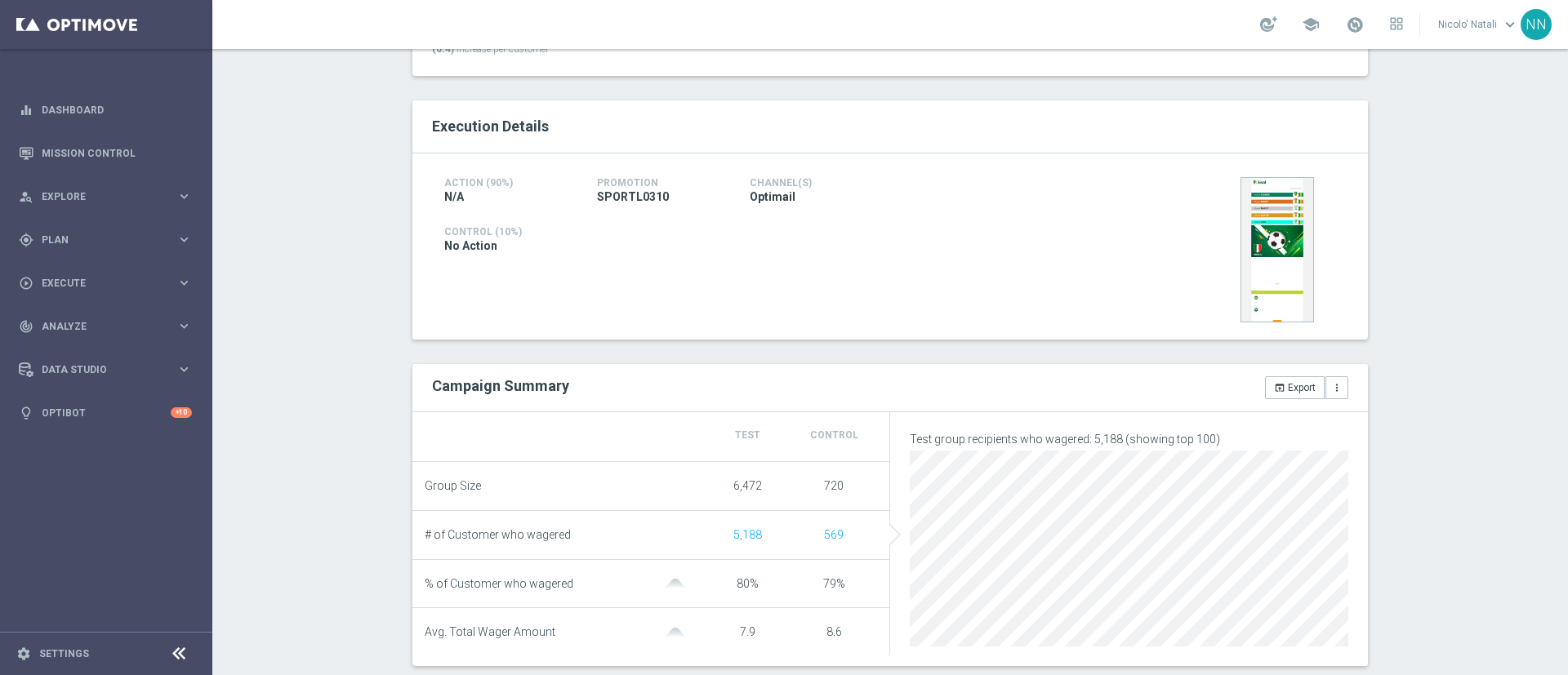
scroll to position [191, 0]
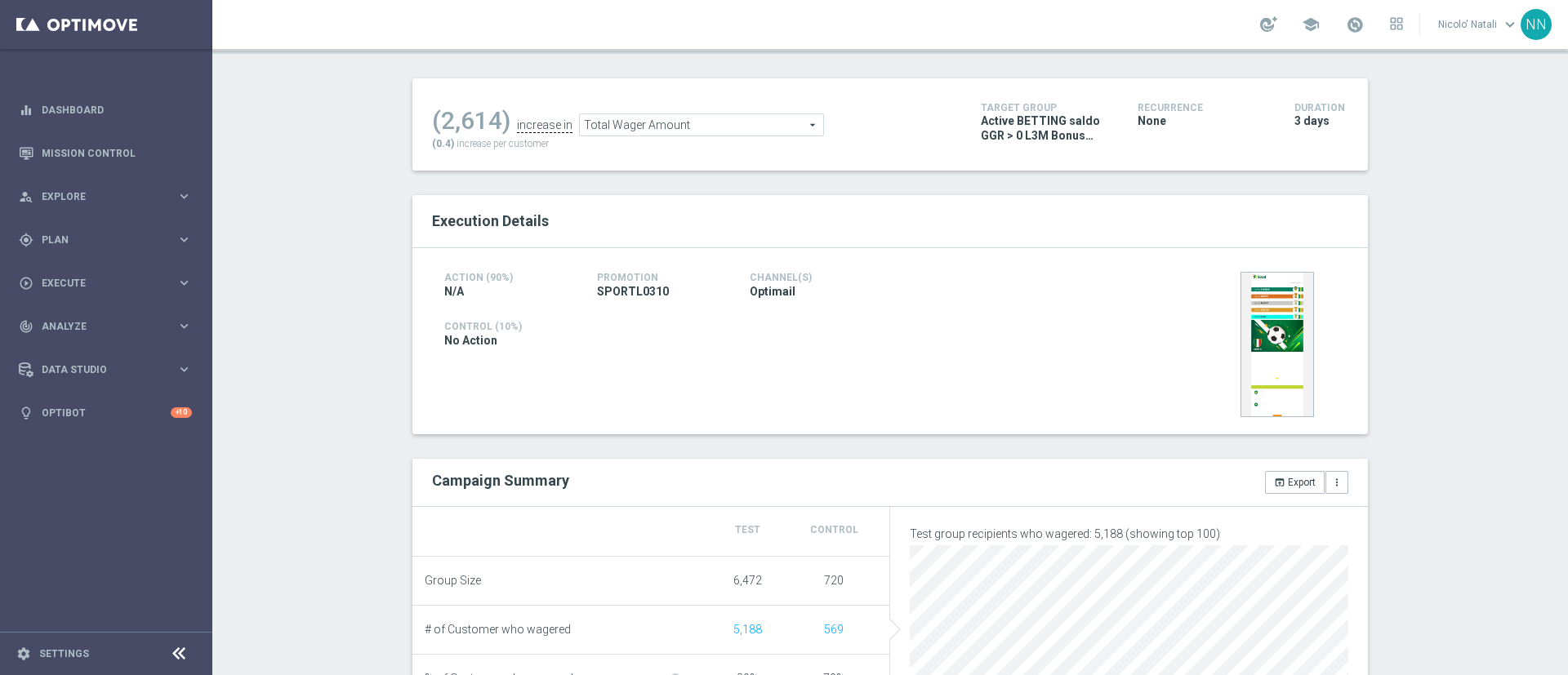
click at [657, 124] on span "Total Wager Amount" at bounding box center [702, 125] width 244 height 21
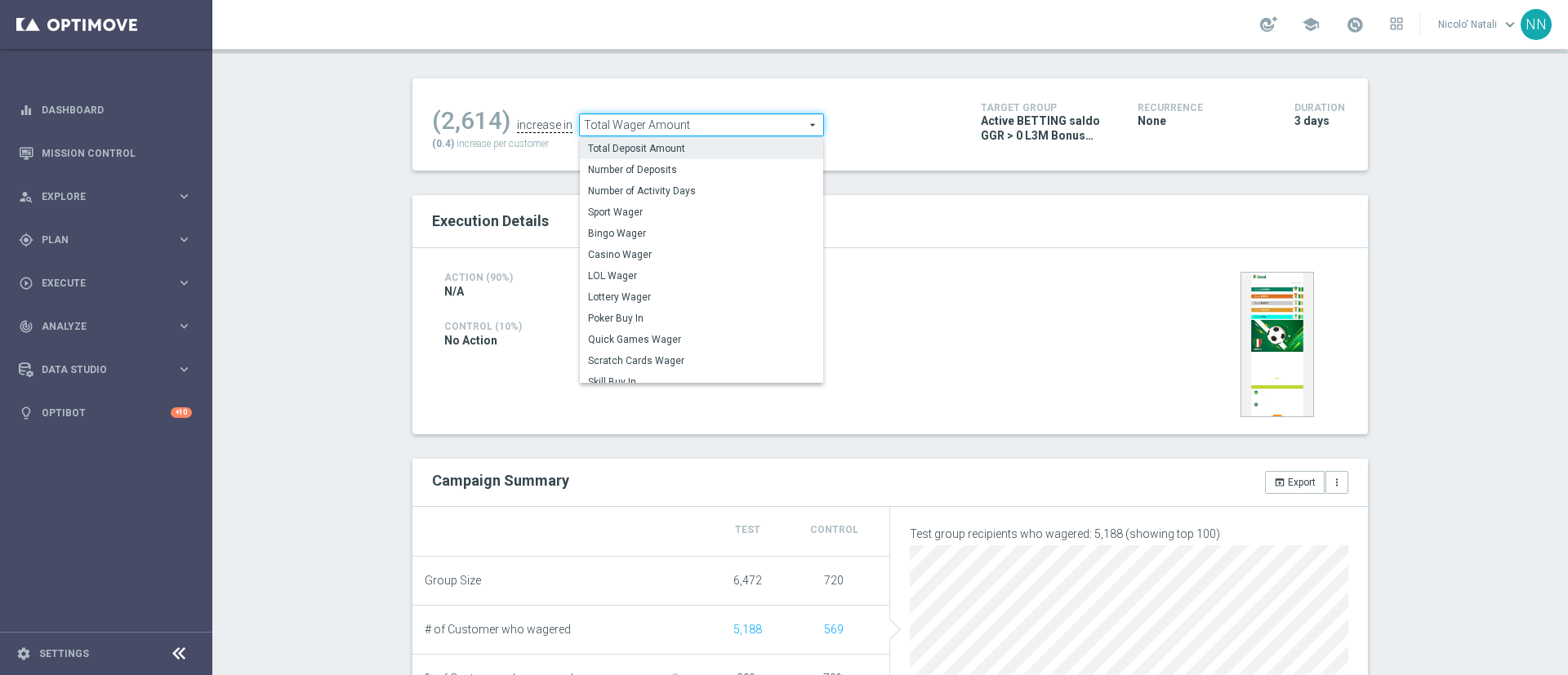
click at [657, 146] on span "Total Deposit Amount" at bounding box center [701, 148] width 227 height 13
type input "Total Deposit Amount"
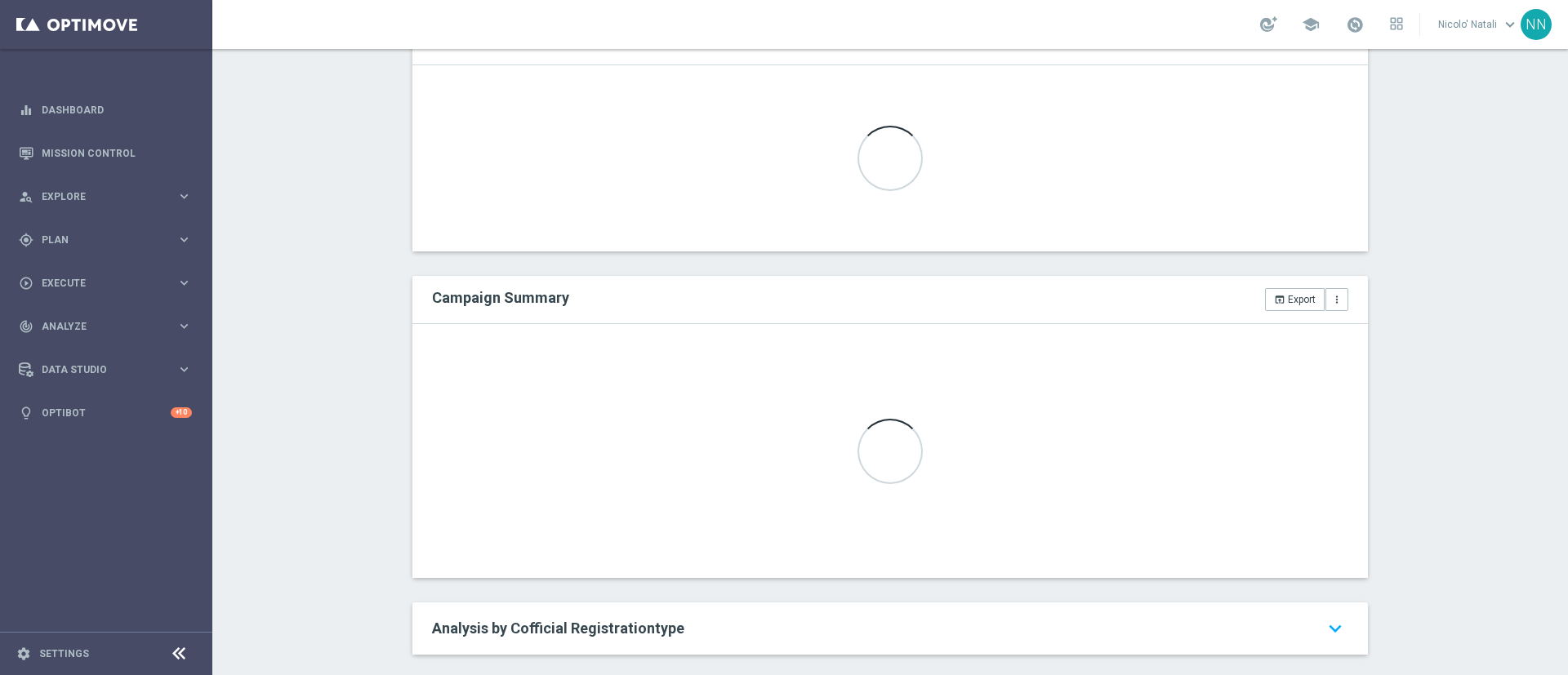
scroll to position [375, 0]
